Goal: Navigation & Orientation: Find specific page/section

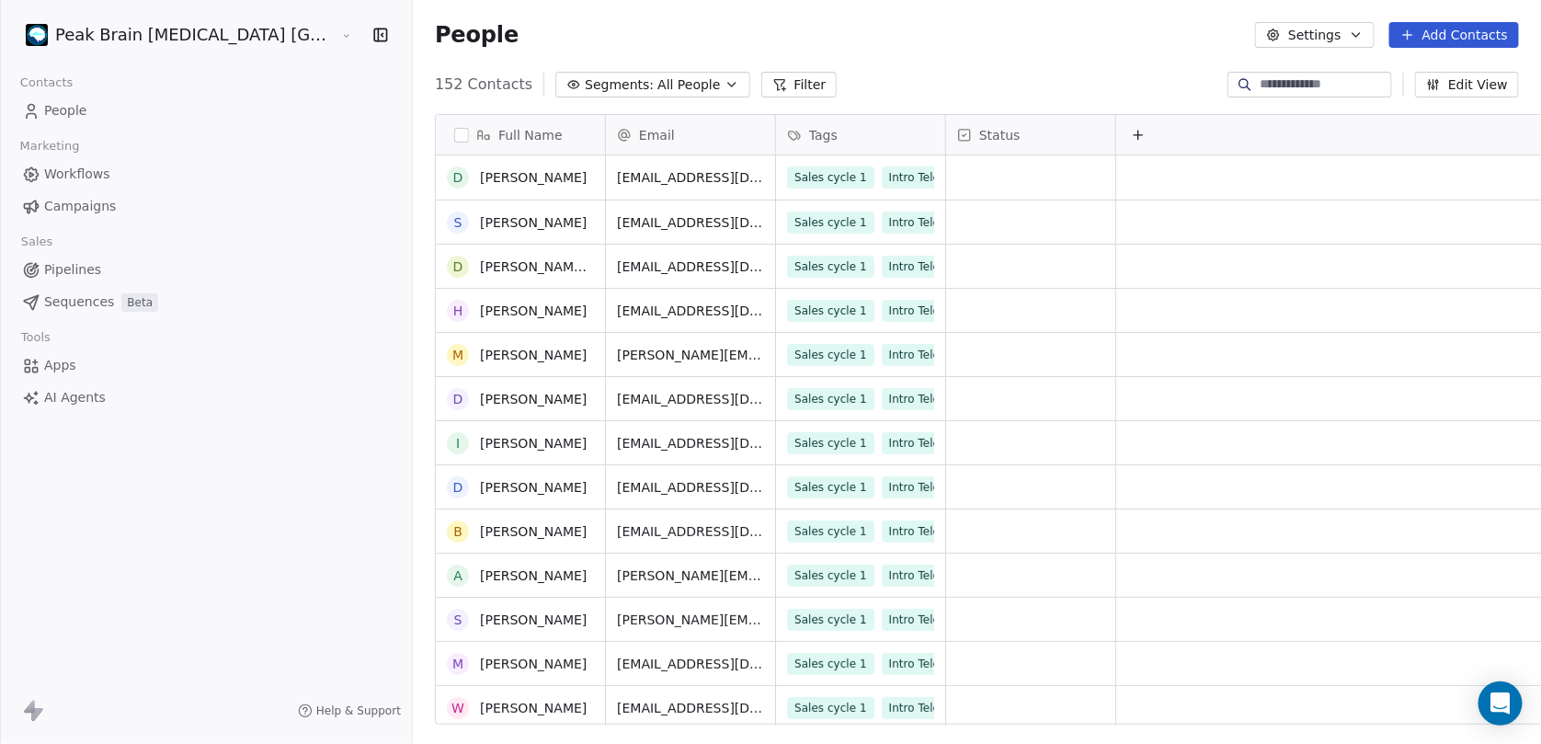
scroll to position [643, 0]
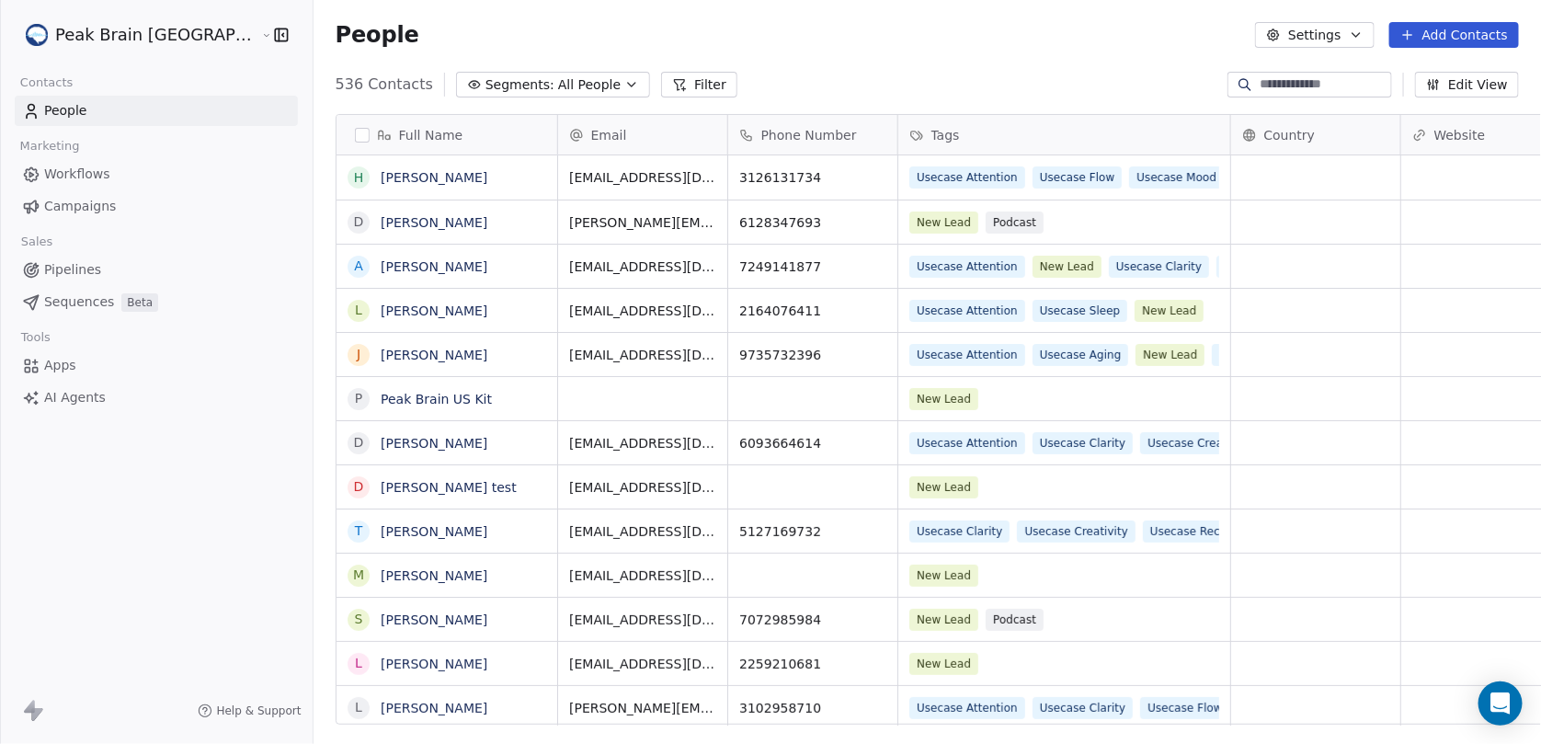
scroll to position [641, 1279]
click at [83, 264] on span "Pipelines" at bounding box center [72, 269] width 57 height 19
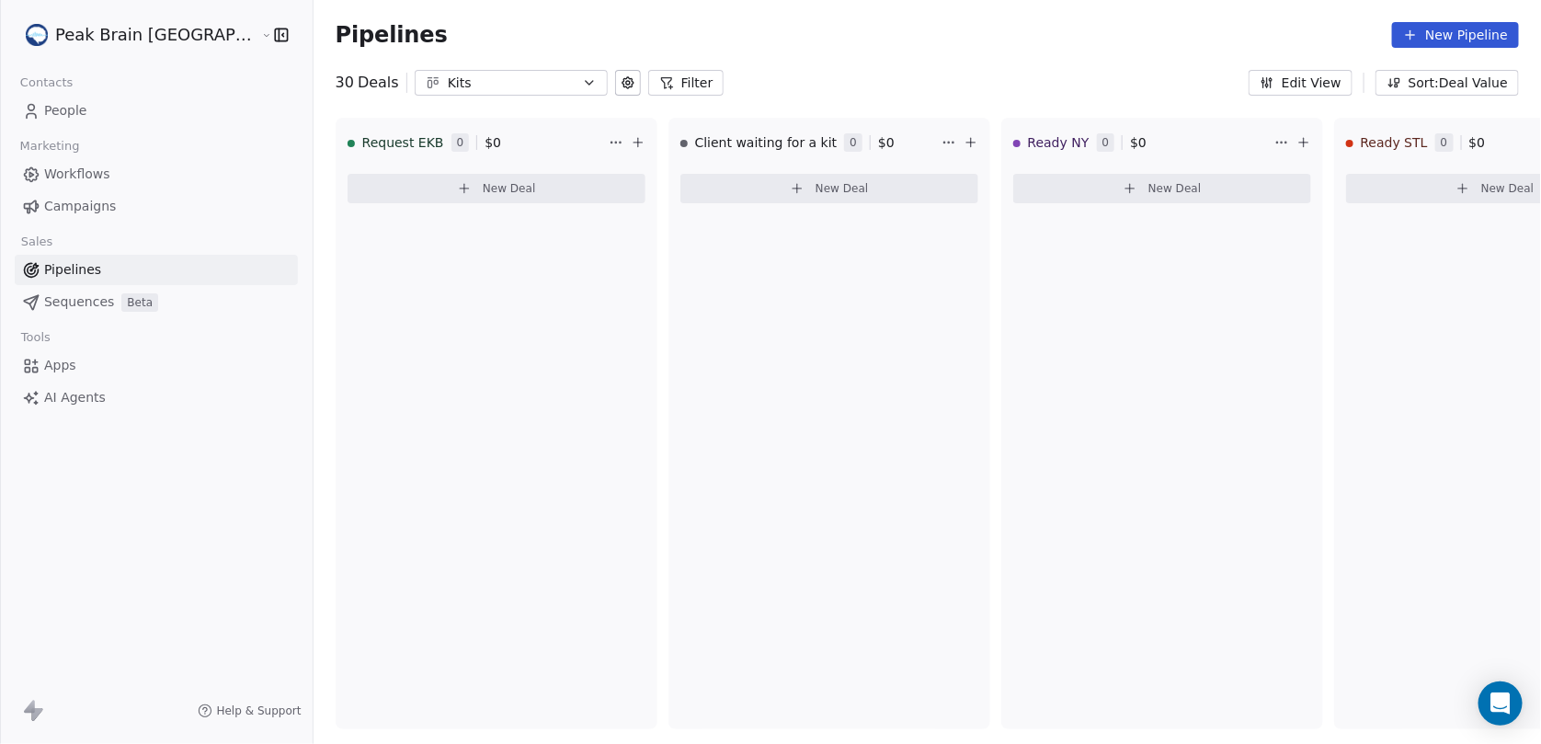
click at [448, 75] on div "Kits" at bounding box center [511, 83] width 127 height 19
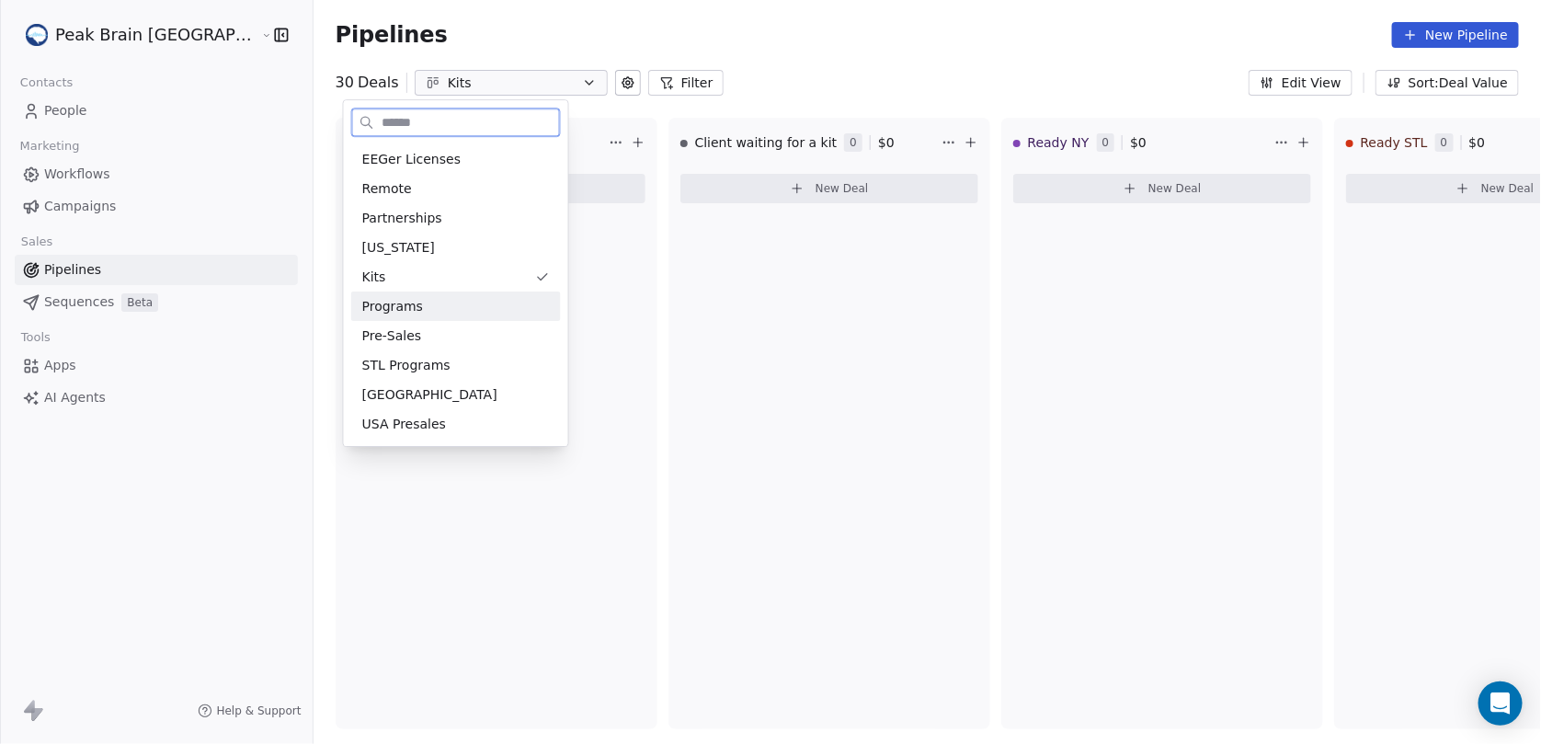
click at [413, 316] on div "Programs" at bounding box center [456, 305] width 210 height 29
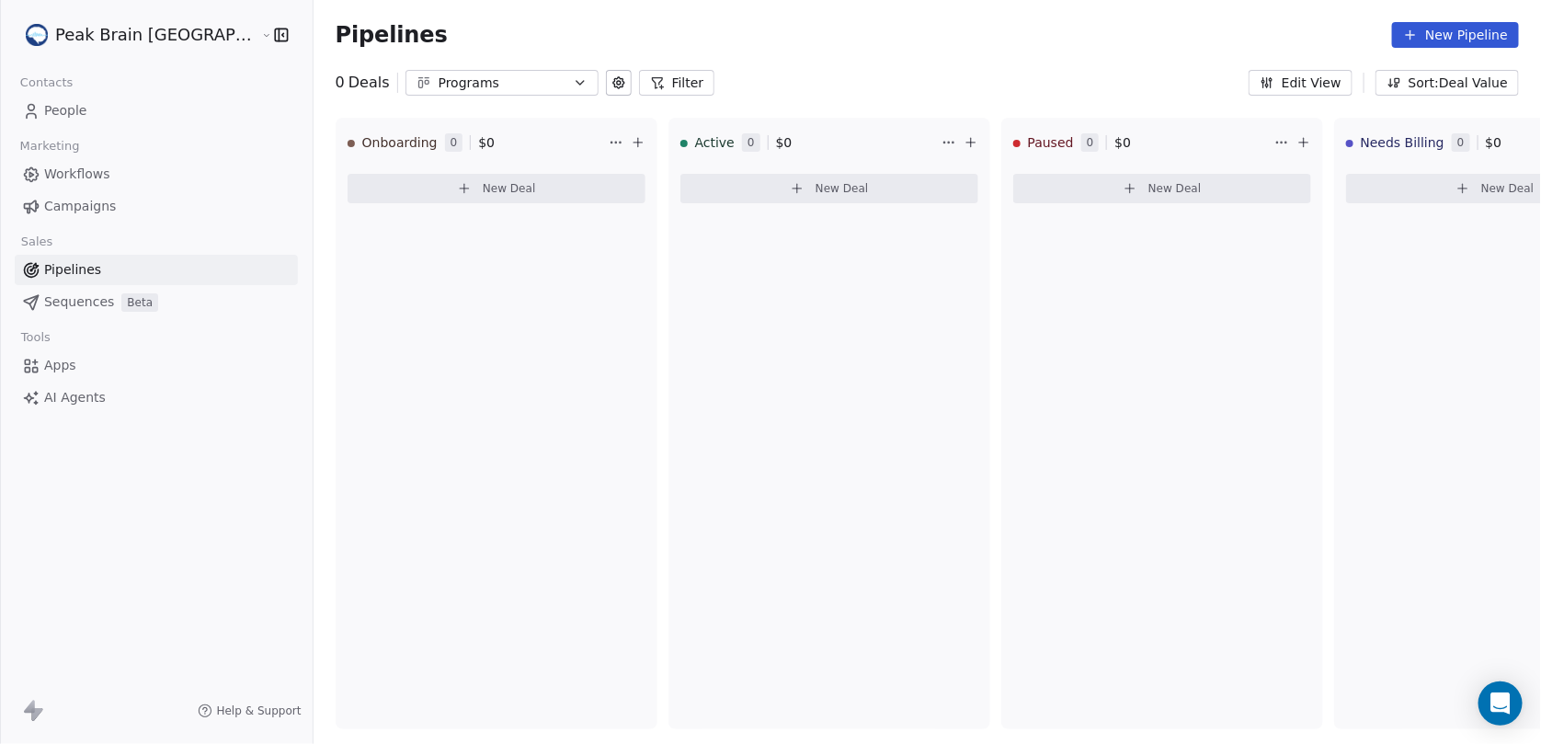
click at [439, 85] on div "Programs" at bounding box center [502, 83] width 127 height 19
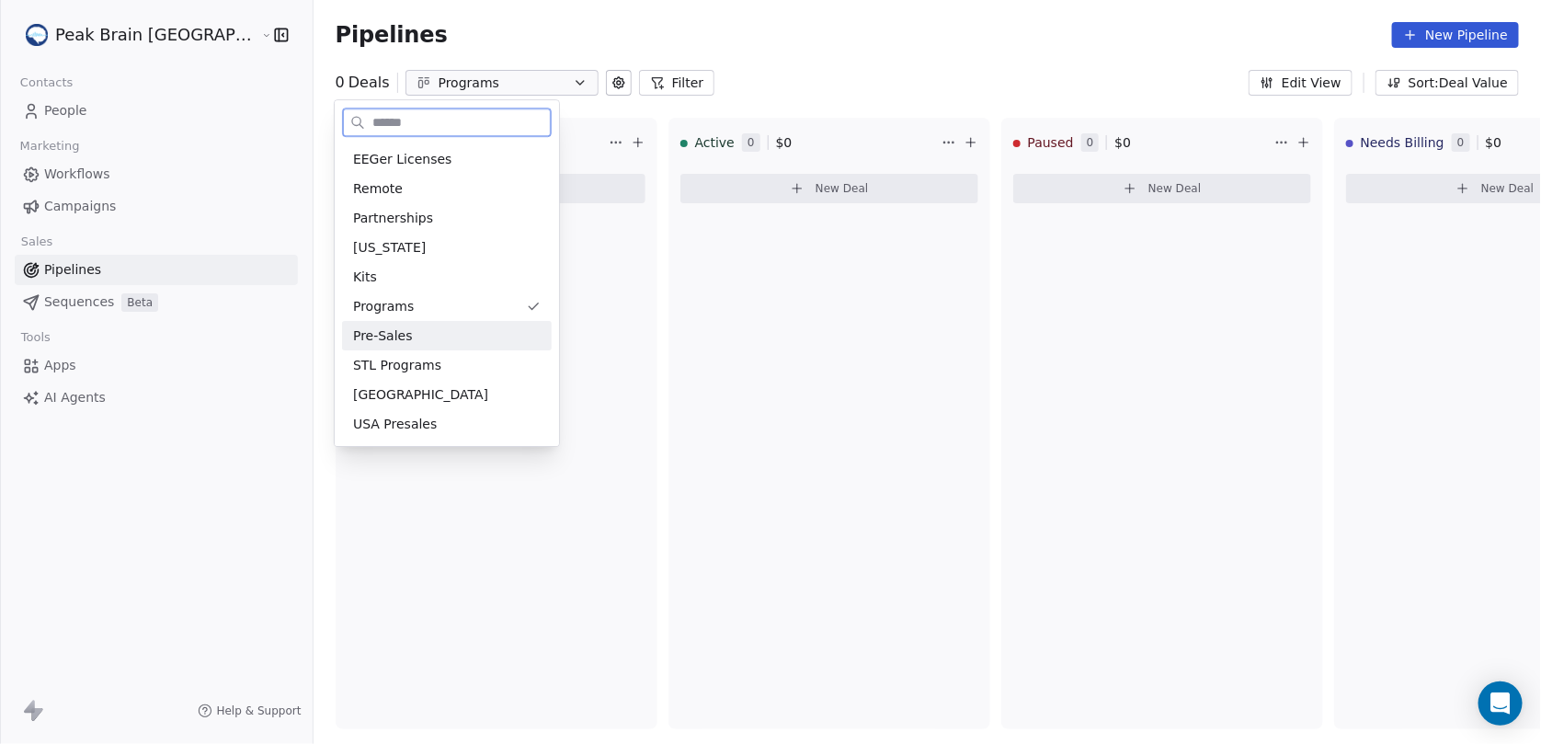
click at [422, 345] on div "Pre-Sales" at bounding box center [447, 335] width 210 height 29
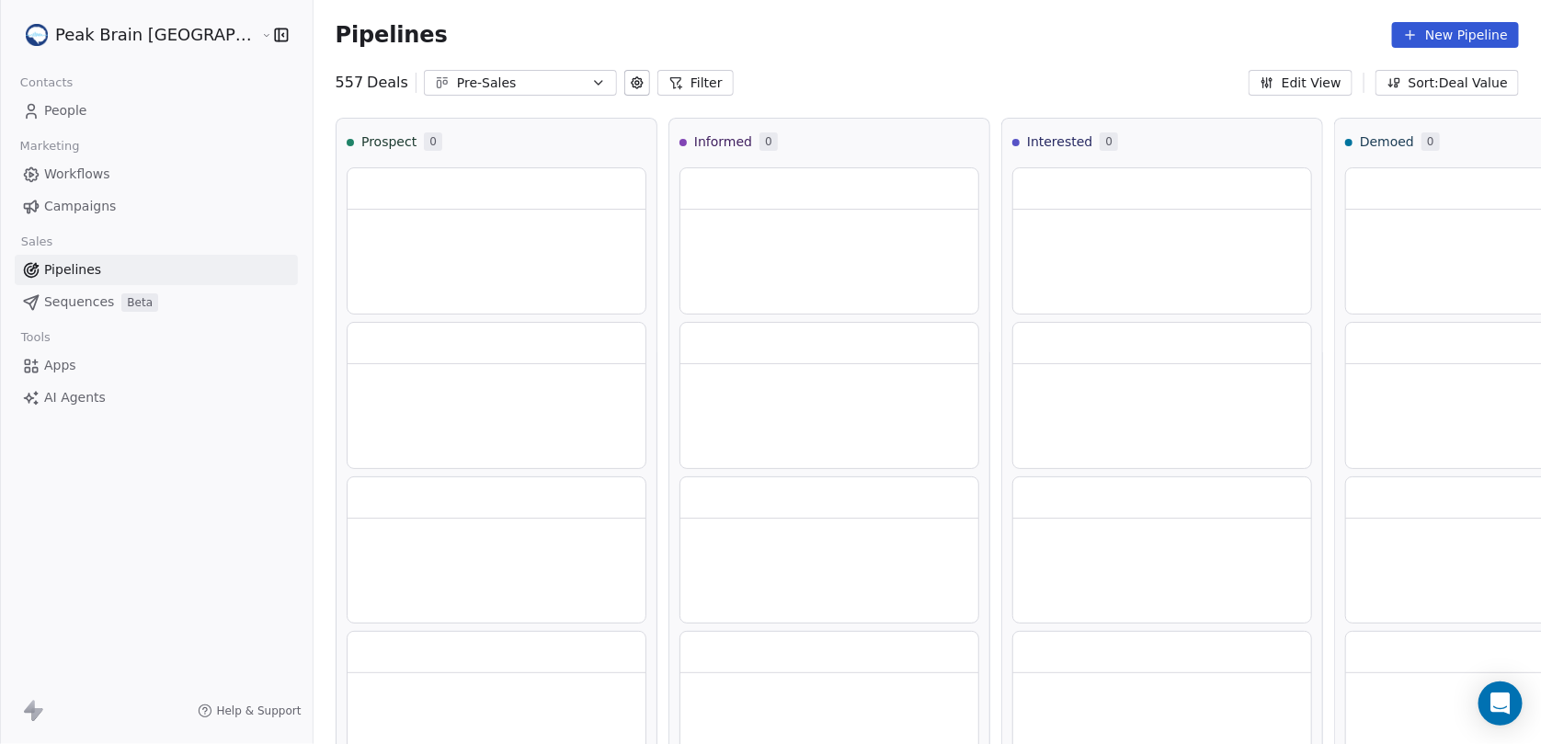
click at [457, 75] on div "Pre-Sales" at bounding box center [520, 83] width 127 height 19
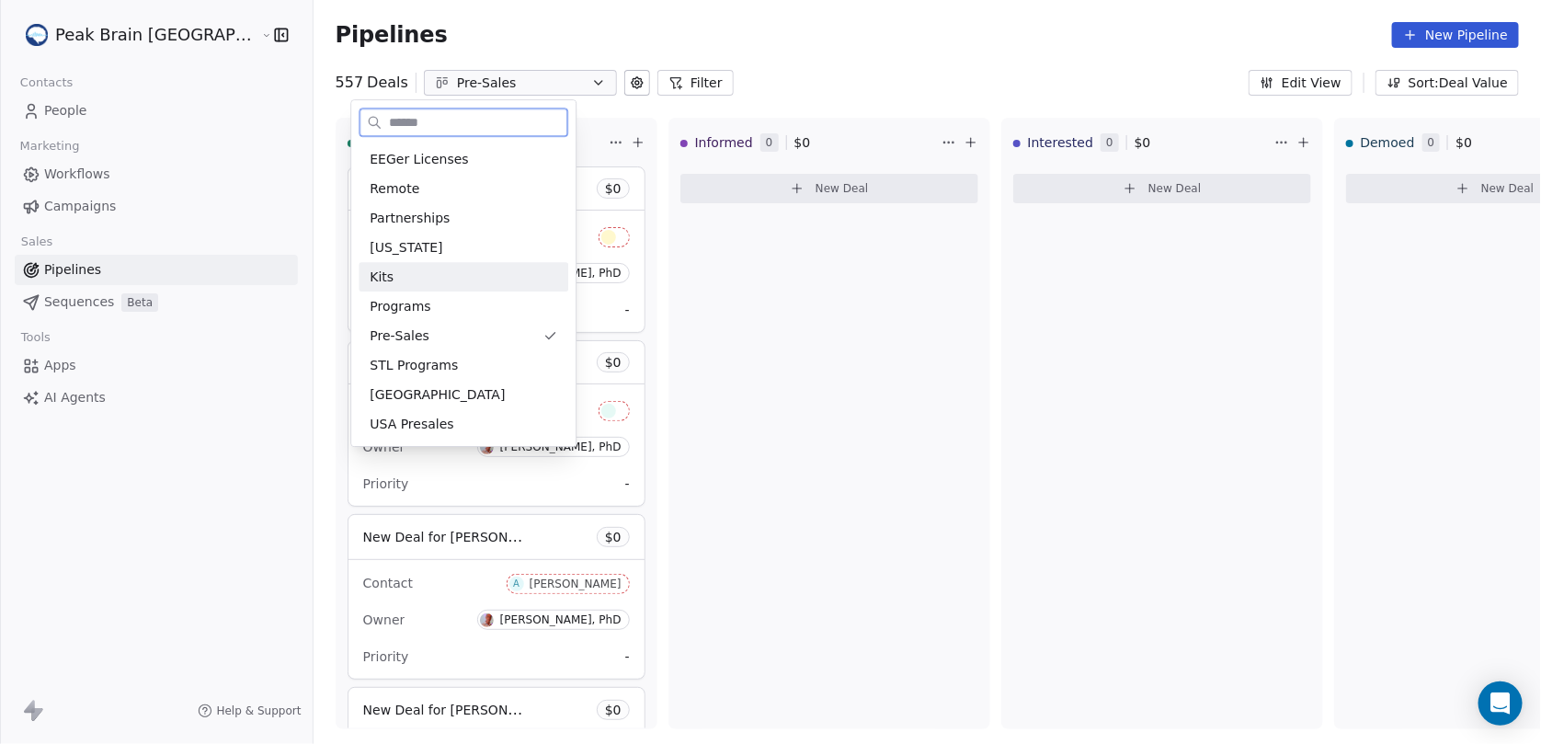
click at [423, 279] on div "Kits" at bounding box center [464, 277] width 188 height 19
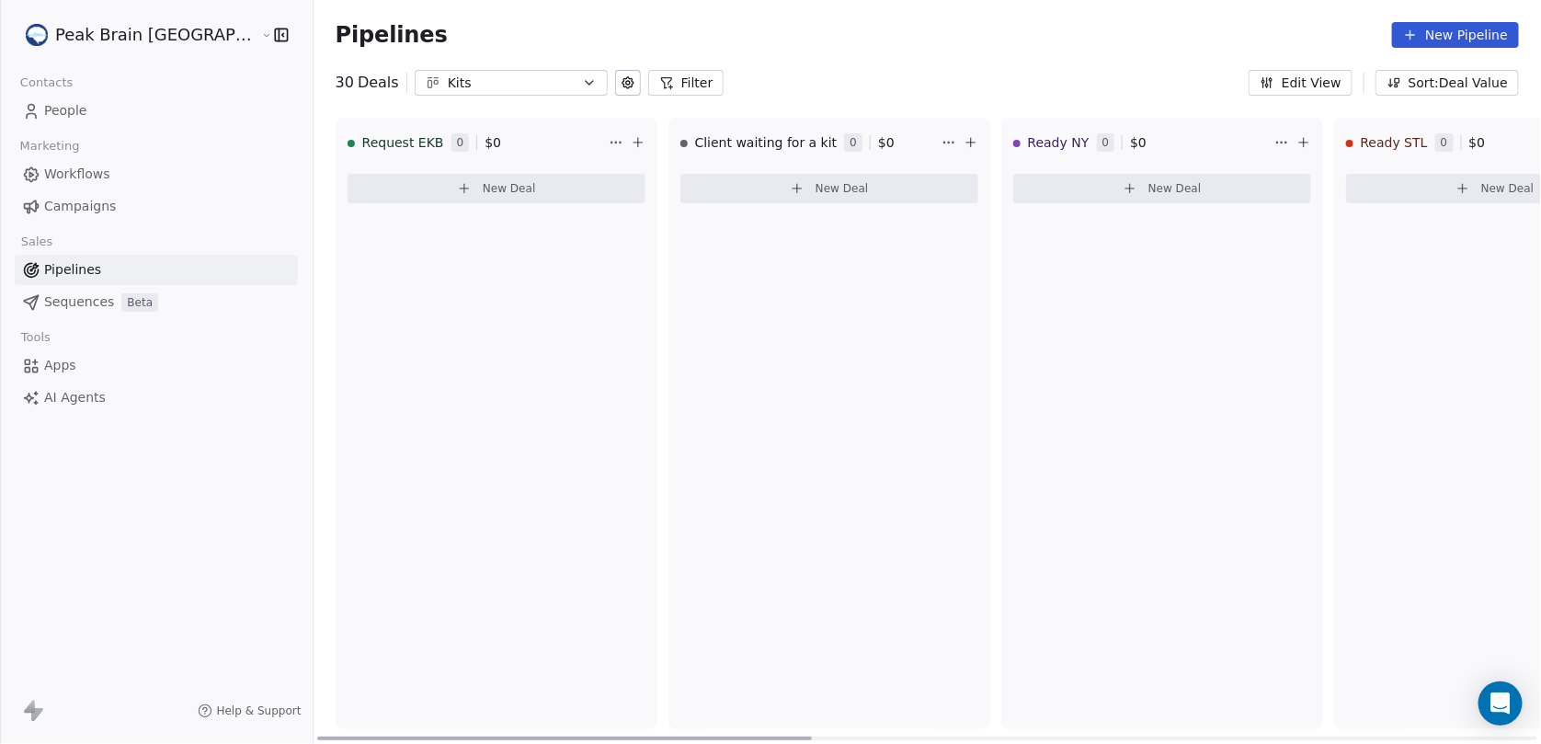
click at [448, 77] on div "Kits" at bounding box center [511, 83] width 127 height 19
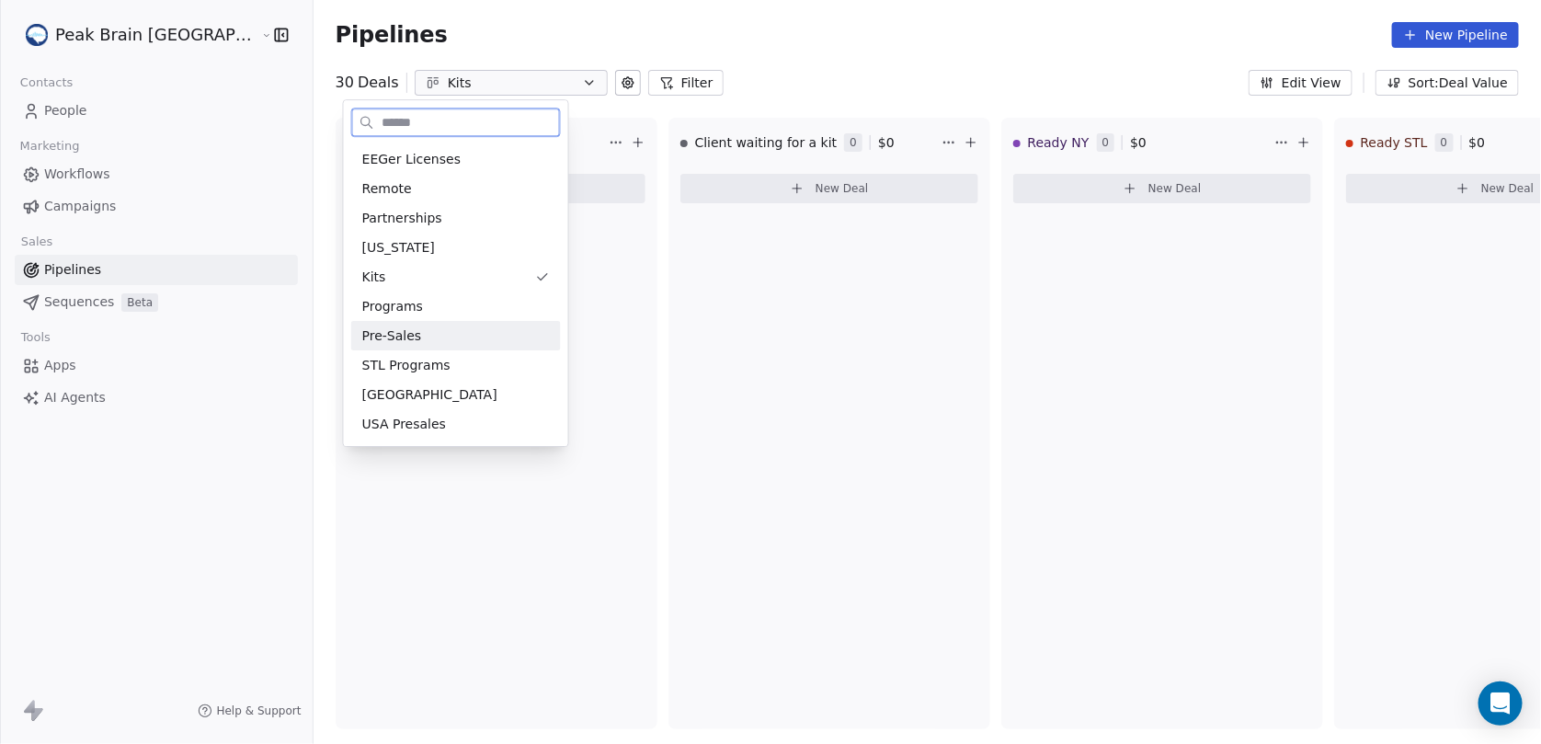
click at [417, 323] on div "Pre-Sales" at bounding box center [456, 335] width 210 height 29
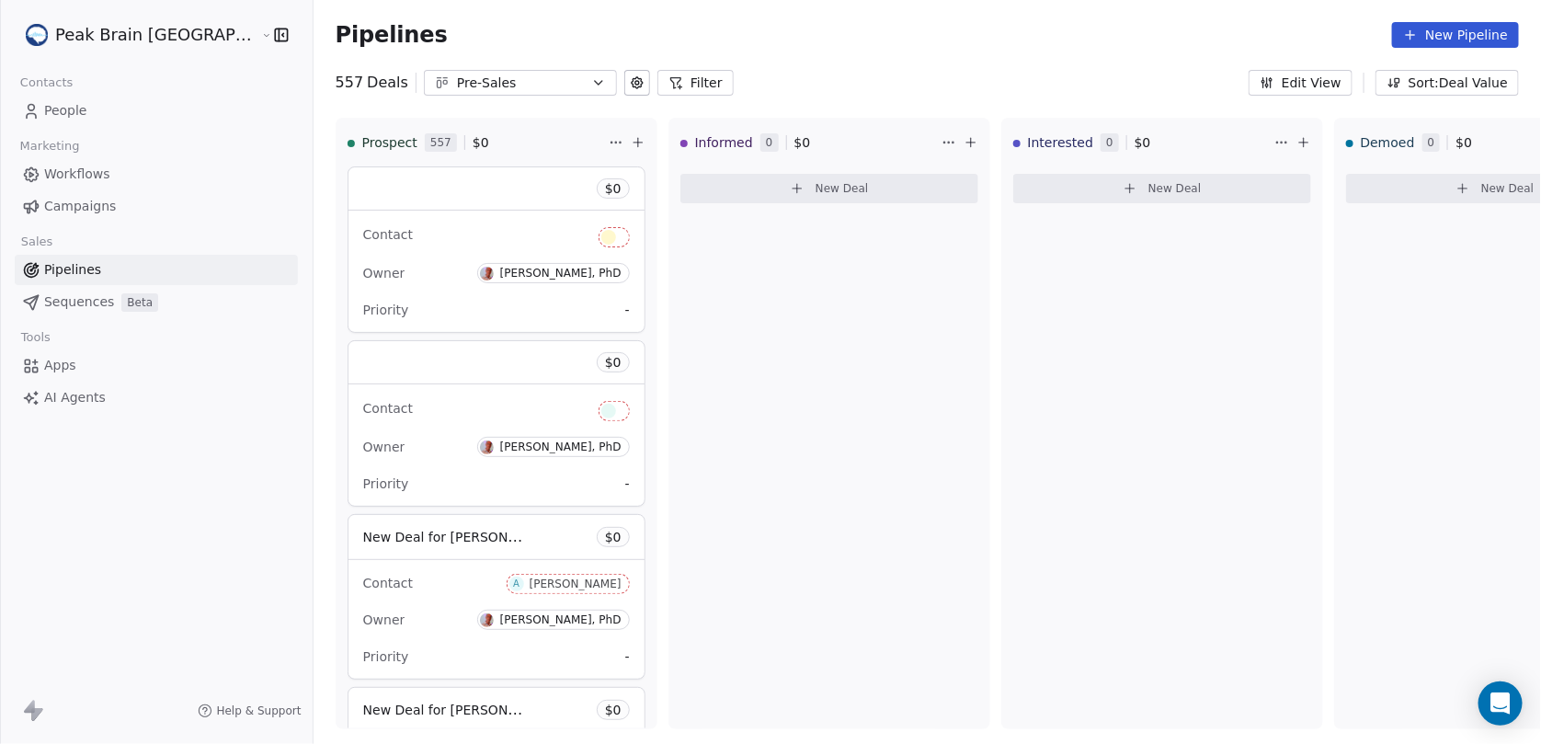
click at [473, 83] on div "Pre-Sales" at bounding box center [520, 83] width 127 height 19
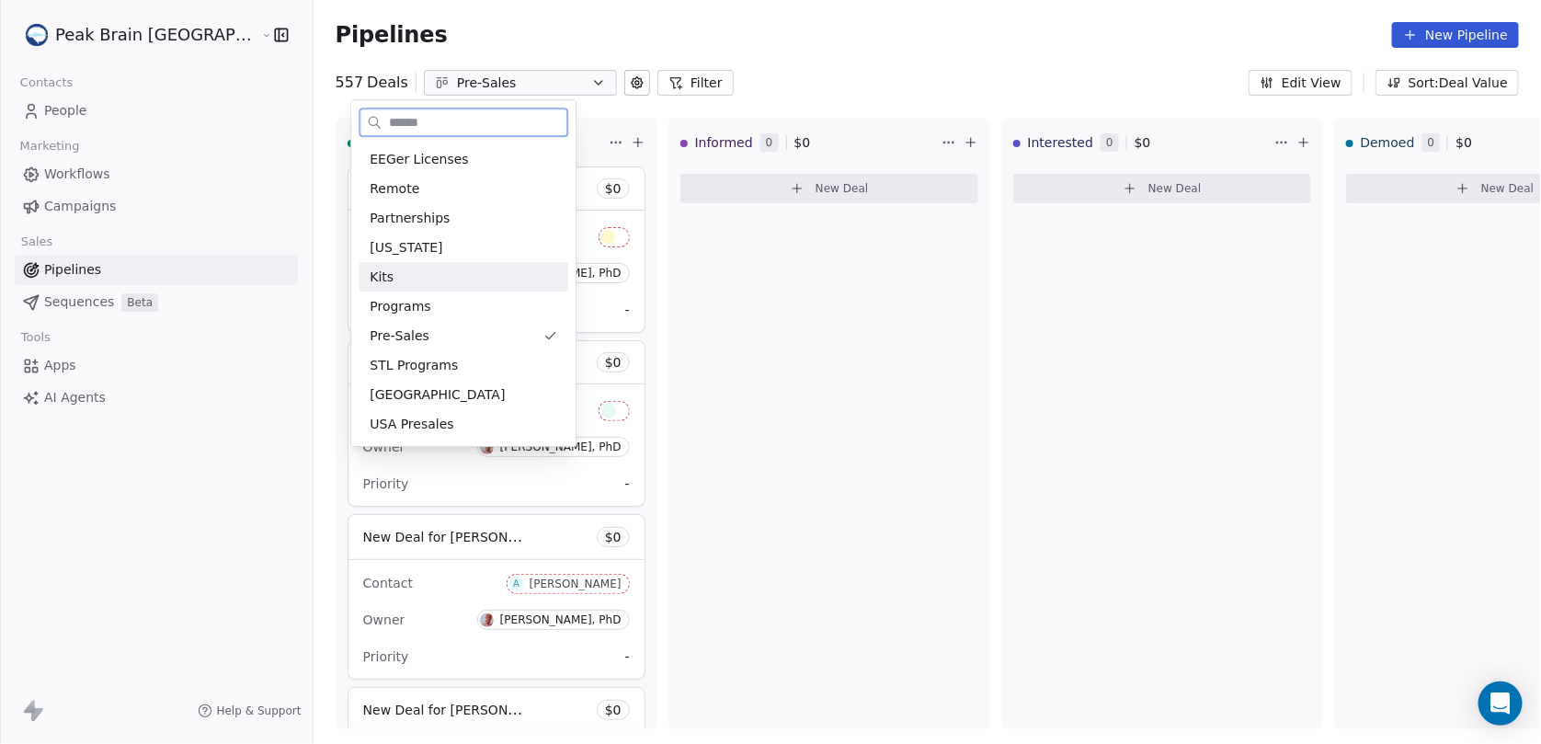
click at [407, 288] on div "Kits" at bounding box center [464, 276] width 210 height 29
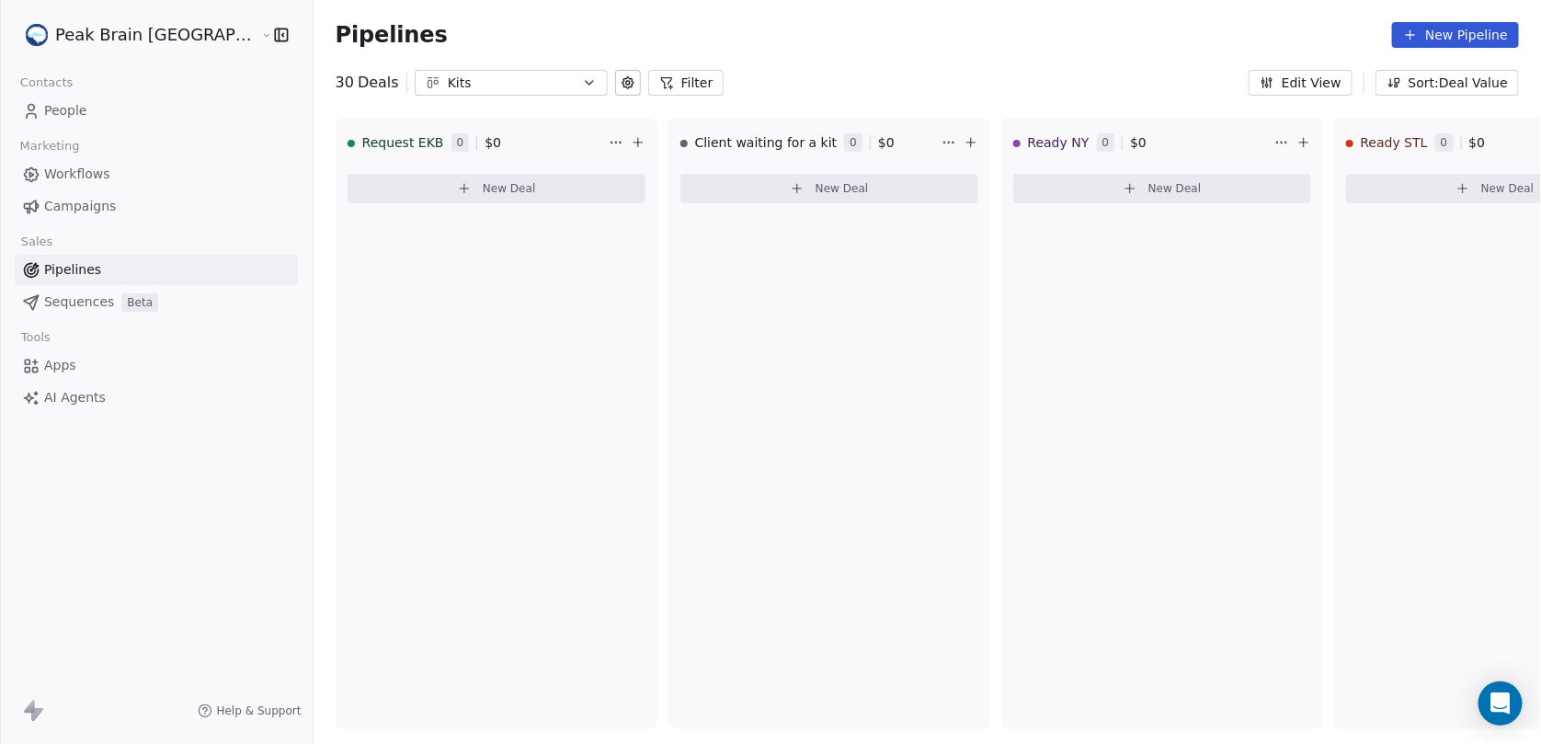
click at [143, 21] on html "Peak Brain USA Contacts People Marketing Workflows Campaigns Sales Pipelines Se…" at bounding box center [770, 372] width 1541 height 744
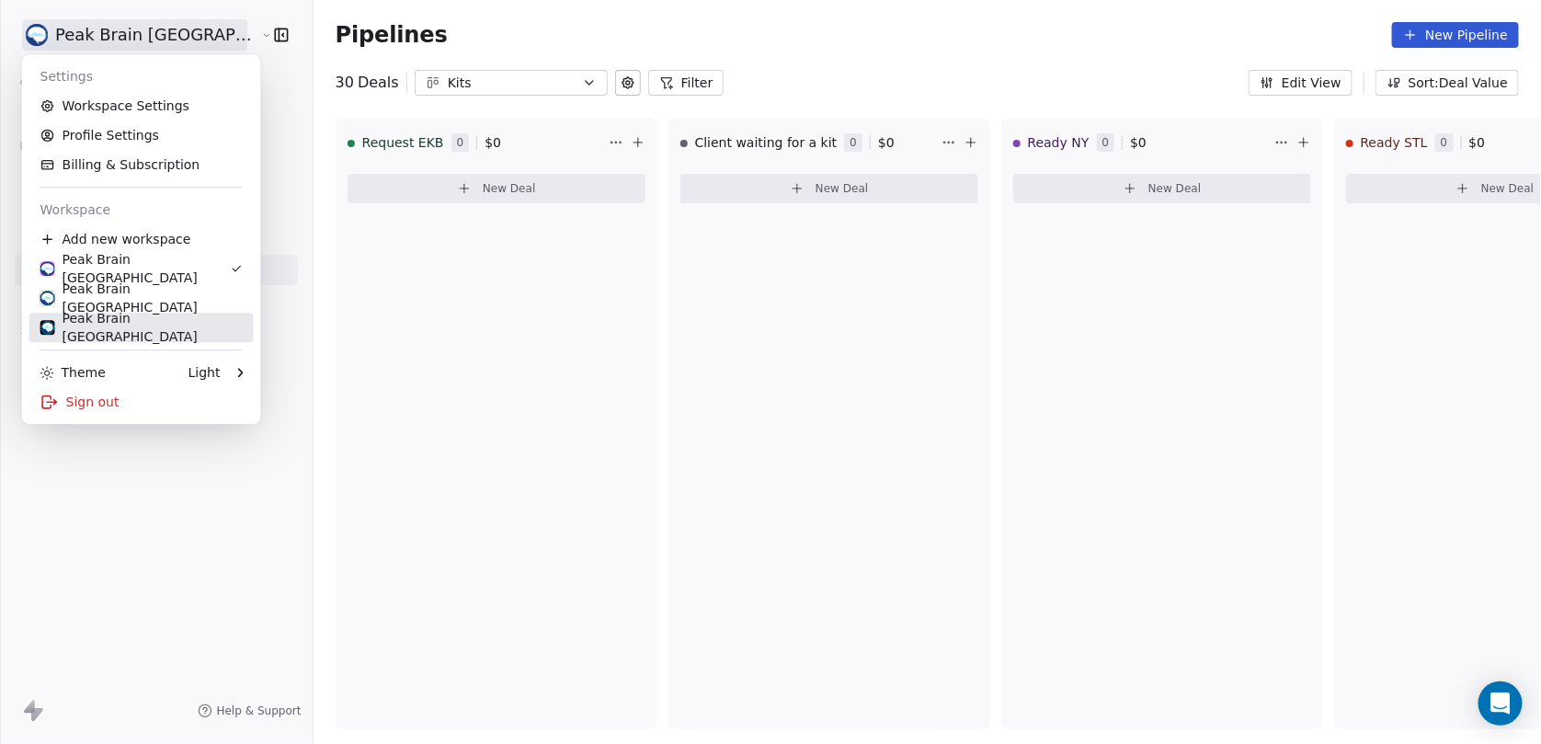
click at [152, 328] on div "Peak Brain Sweden" at bounding box center [141, 327] width 202 height 37
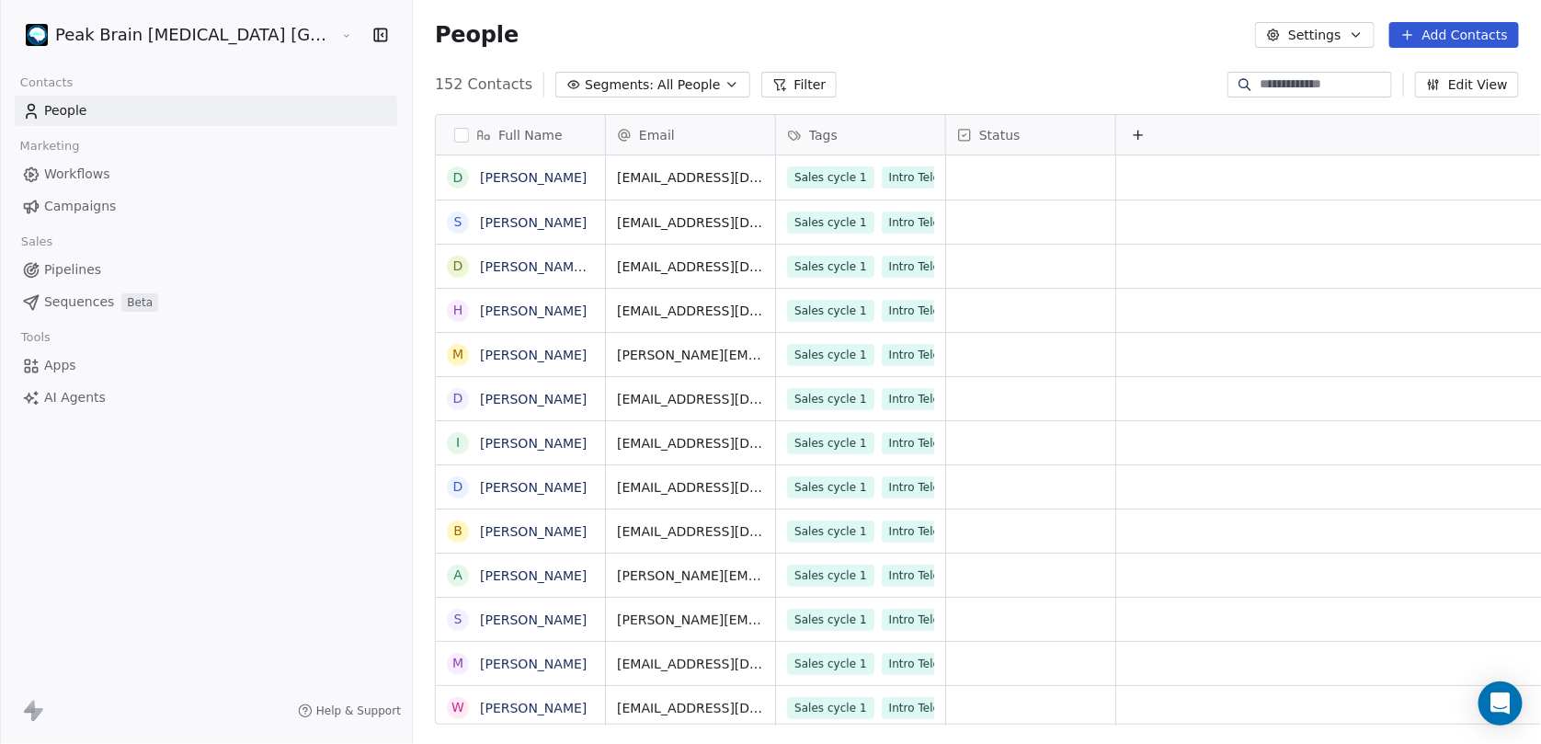
scroll to position [641, 1184]
click at [70, 261] on span "Pipelines" at bounding box center [72, 269] width 57 height 19
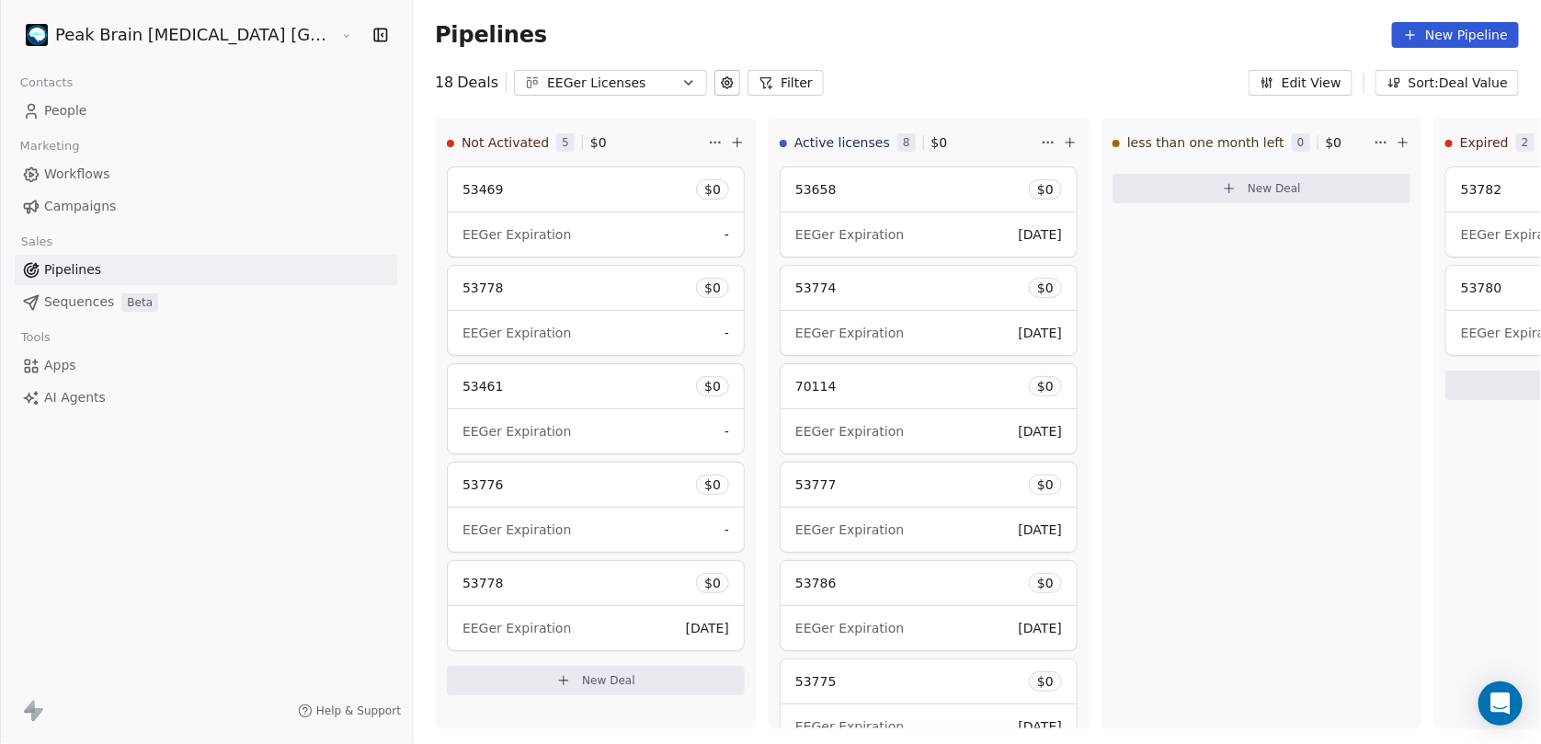
click at [547, 77] on div "EEGer Licenses" at bounding box center [610, 83] width 127 height 19
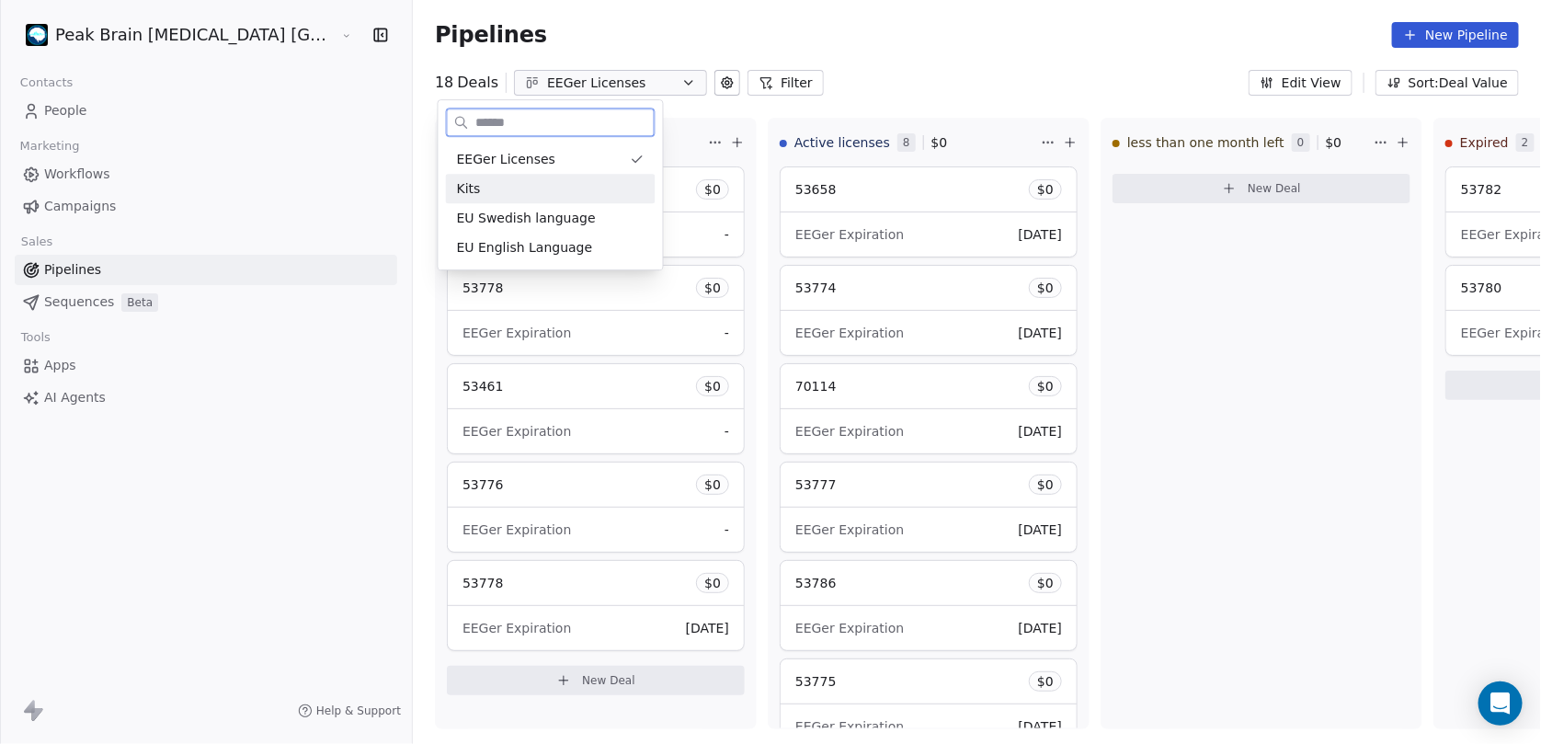
click at [501, 197] on div "Kits" at bounding box center [551, 188] width 188 height 19
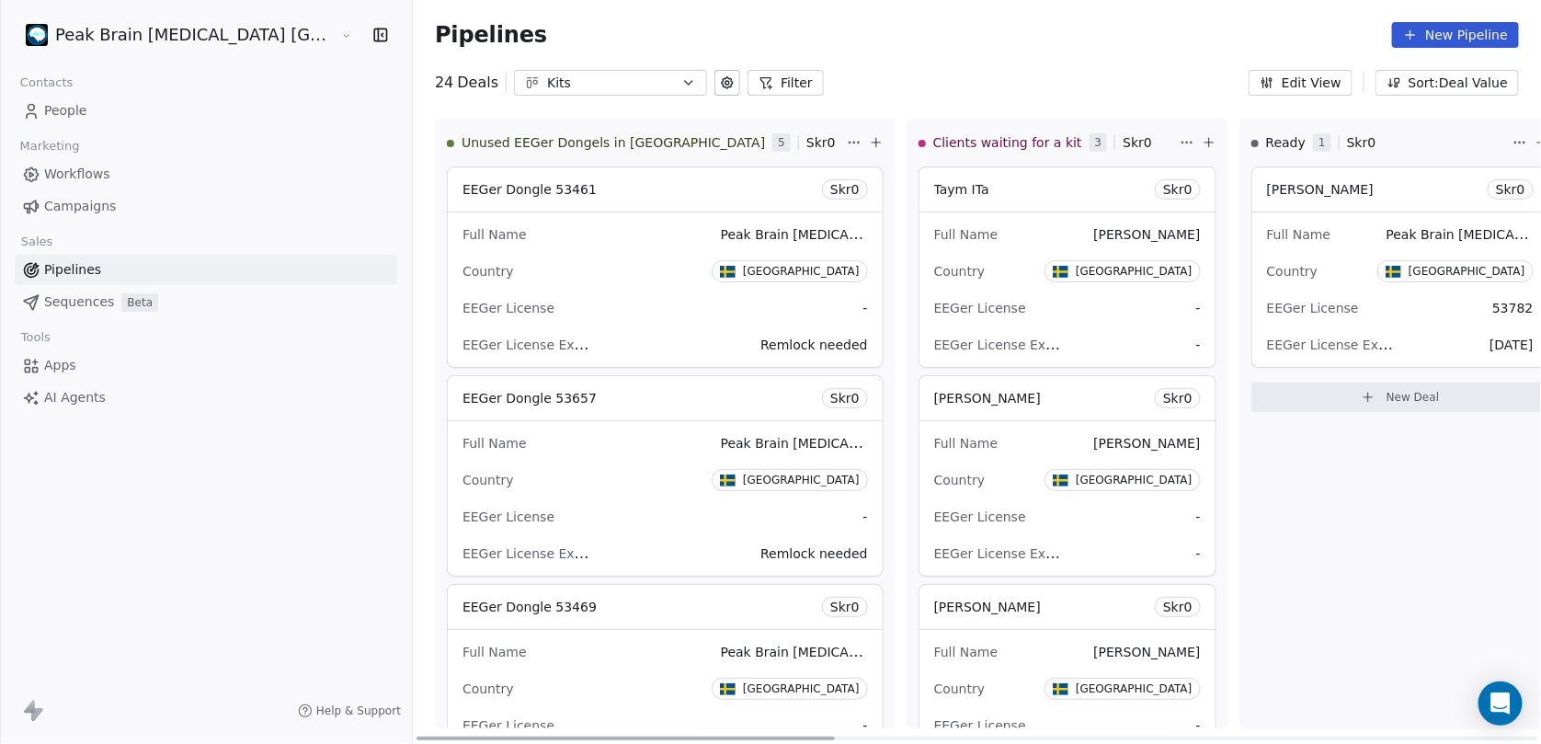
click at [541, 265] on div "Country Sweden" at bounding box center [664, 270] width 405 height 29
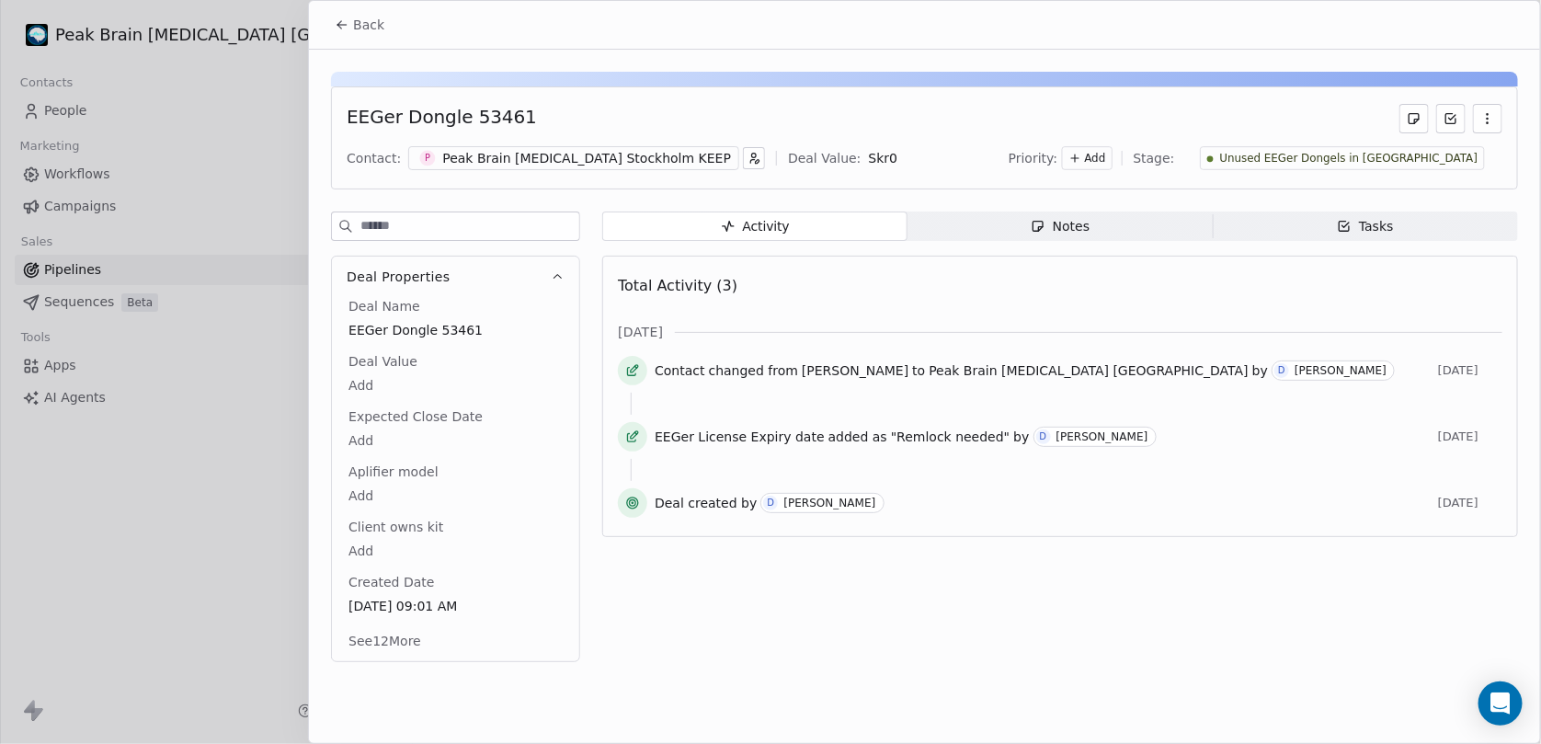
click at [1060, 221] on div "Notes" at bounding box center [1060, 226] width 59 height 19
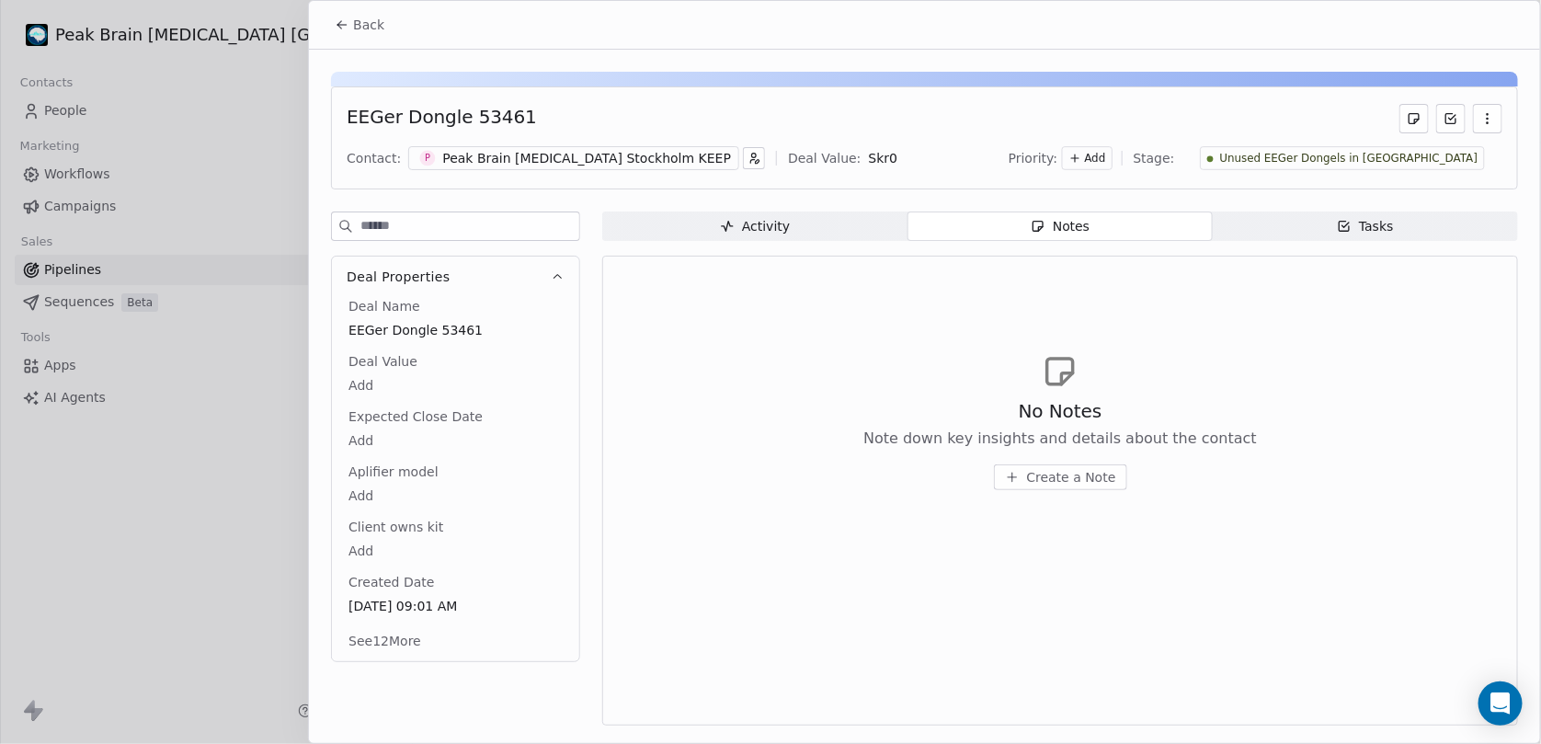
click at [711, 234] on span "Activity Activity" at bounding box center [754, 225] width 305 height 29
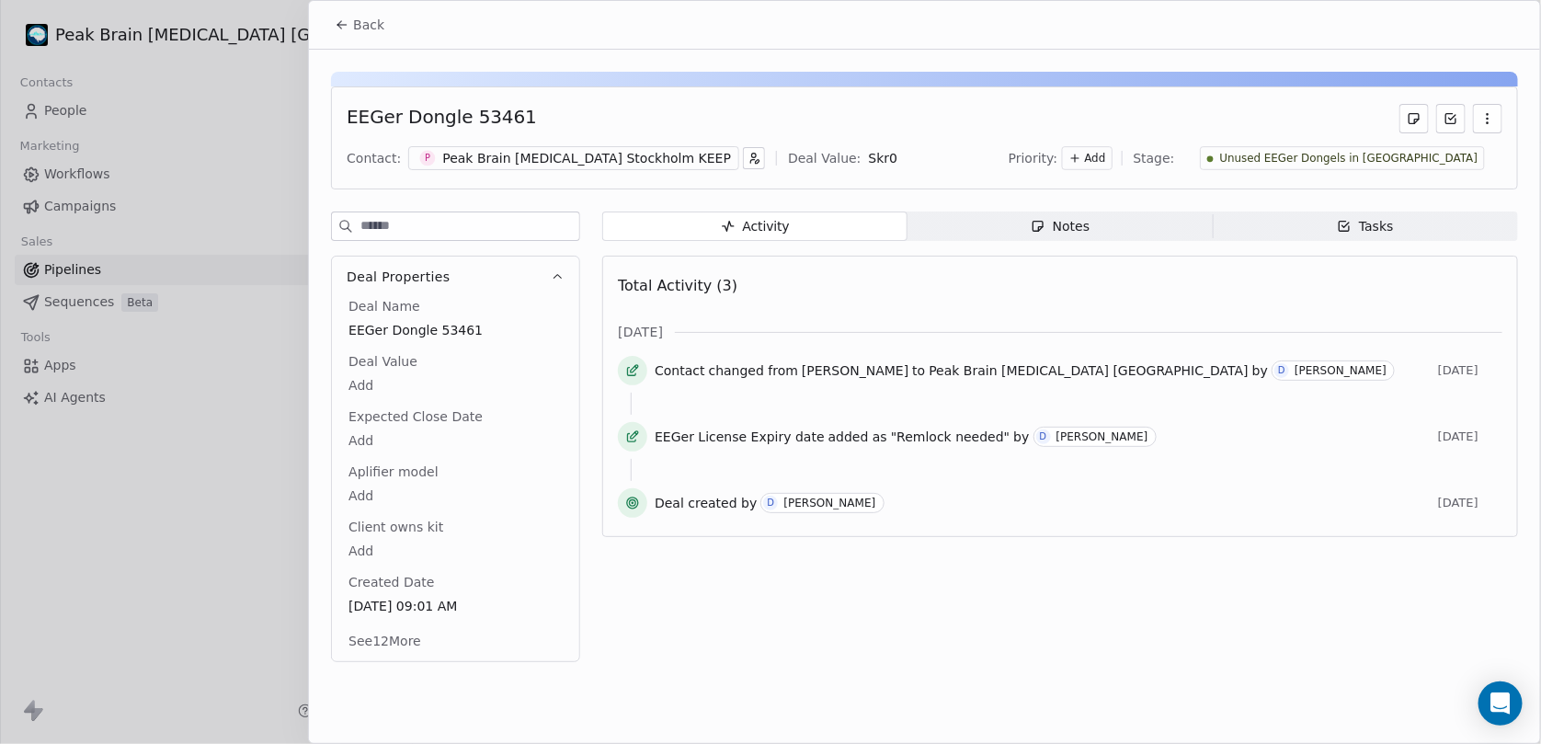
click at [264, 552] on div at bounding box center [770, 372] width 1541 height 744
